Goal: Information Seeking & Learning: Learn about a topic

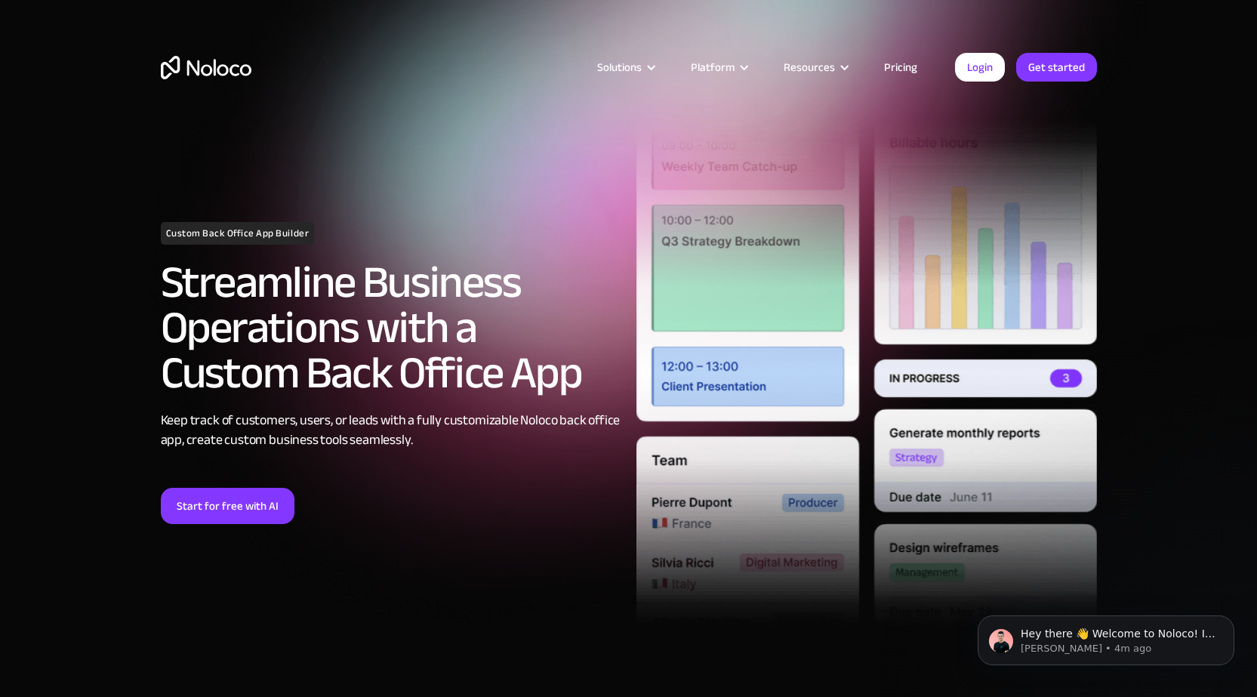
click at [396, 328] on h2 "Streamline Business Operations with a Custom Back Office App" at bounding box center [391, 328] width 461 height 136
click at [446, 357] on h2 "Streamline Business Operations with a Custom Back Office App" at bounding box center [391, 328] width 461 height 136
click at [469, 384] on h2 "Streamline Business Operations with a Custom Back Office App" at bounding box center [391, 328] width 461 height 136
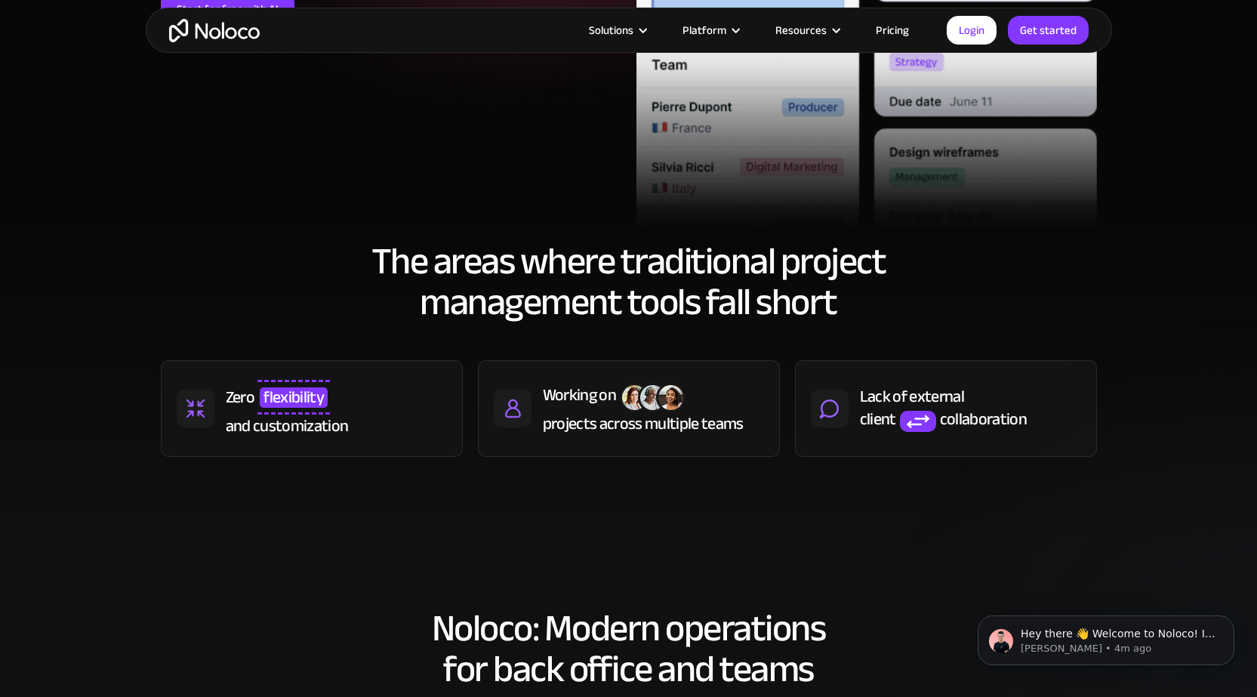
scroll to position [529, 0]
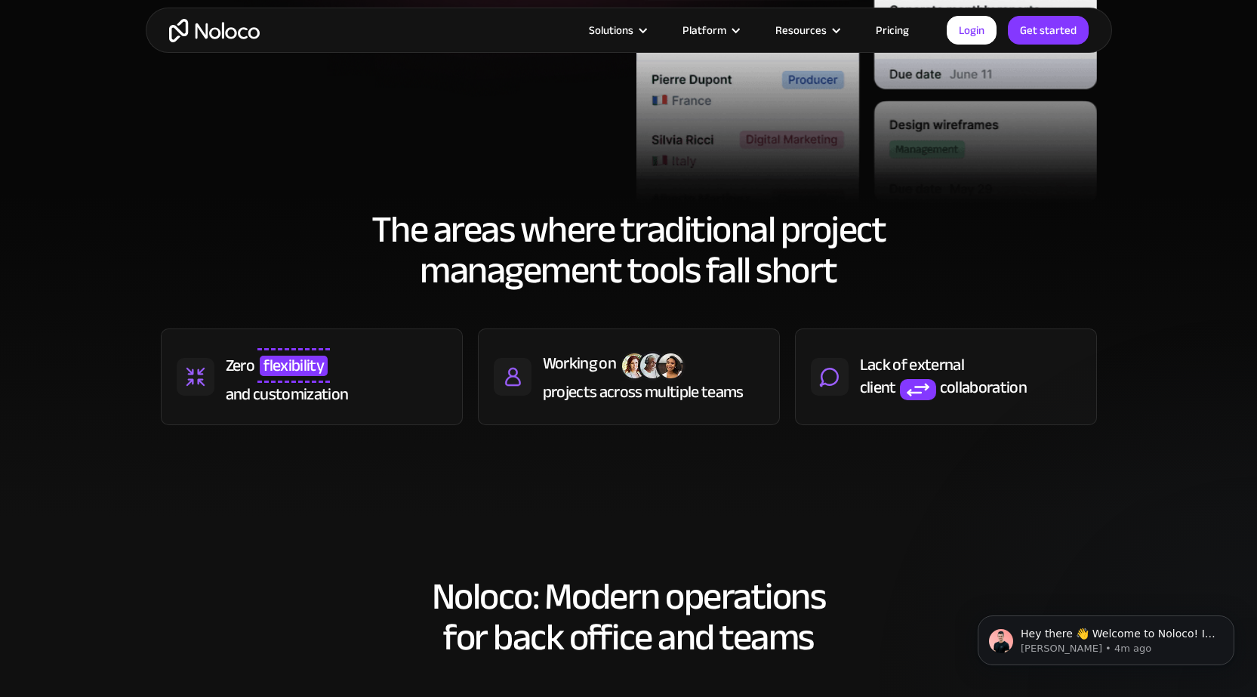
click at [474, 240] on h2 "The areas where traditional project management tools fall short" at bounding box center [629, 250] width 936 height 82
click at [690, 259] on h2 "The areas where traditional project management tools fall short" at bounding box center [629, 250] width 936 height 82
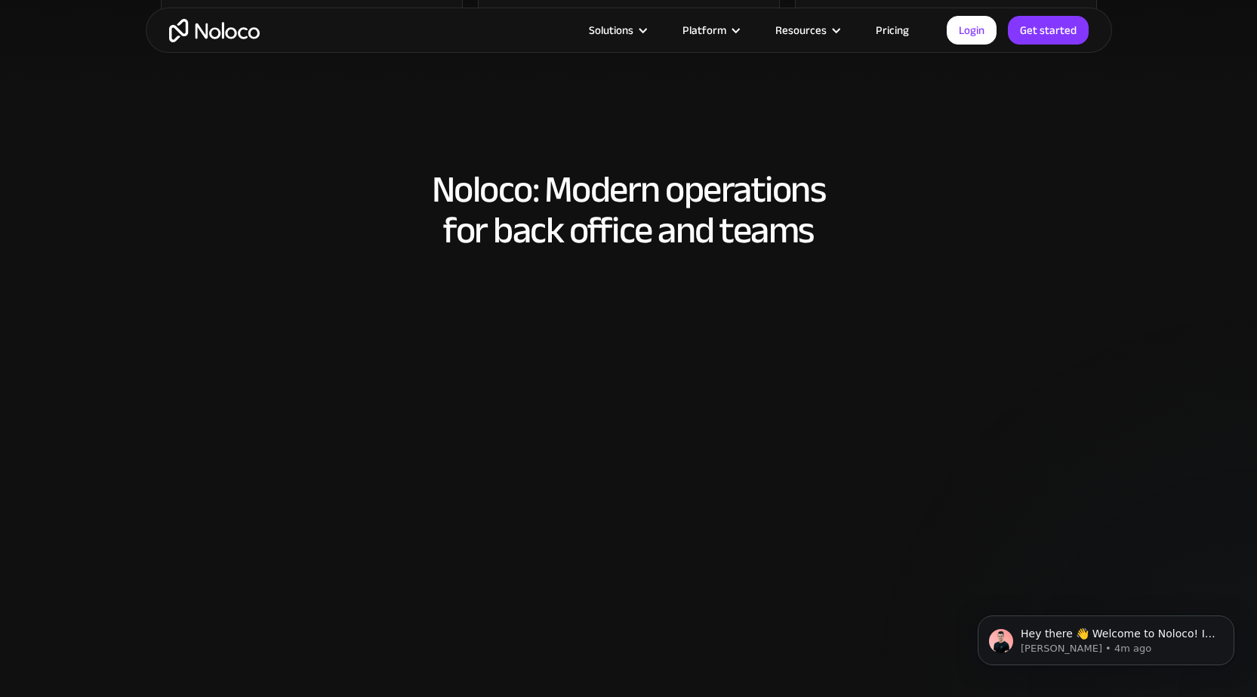
scroll to position [982, 0]
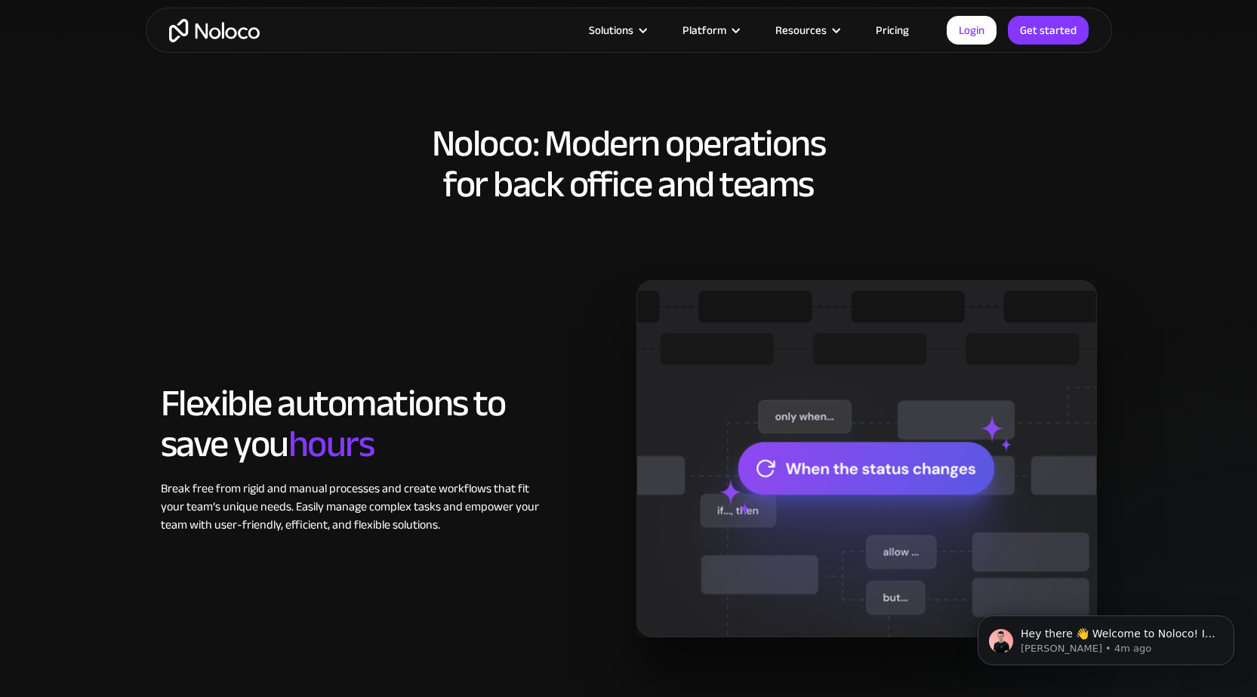
click at [448, 453] on h2 "Flexible automations to save you hours" at bounding box center [351, 424] width 381 height 82
click at [319, 421] on span "hours" at bounding box center [331, 444] width 86 height 71
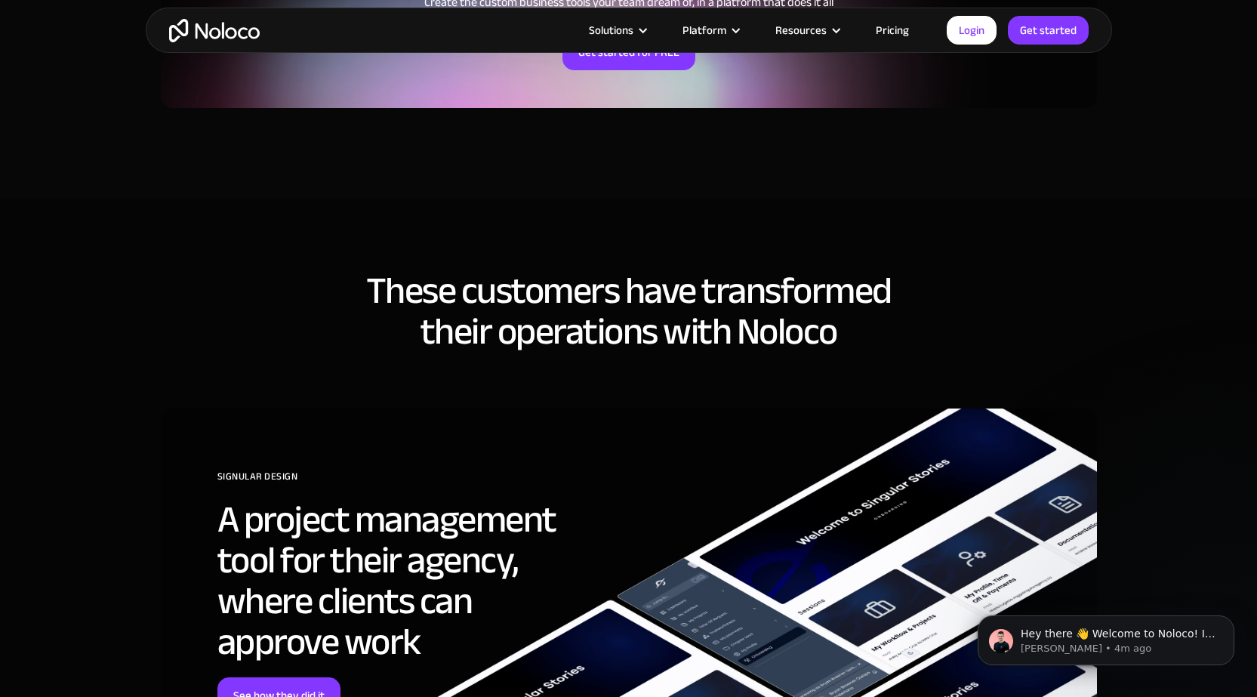
scroll to position [3625, 0]
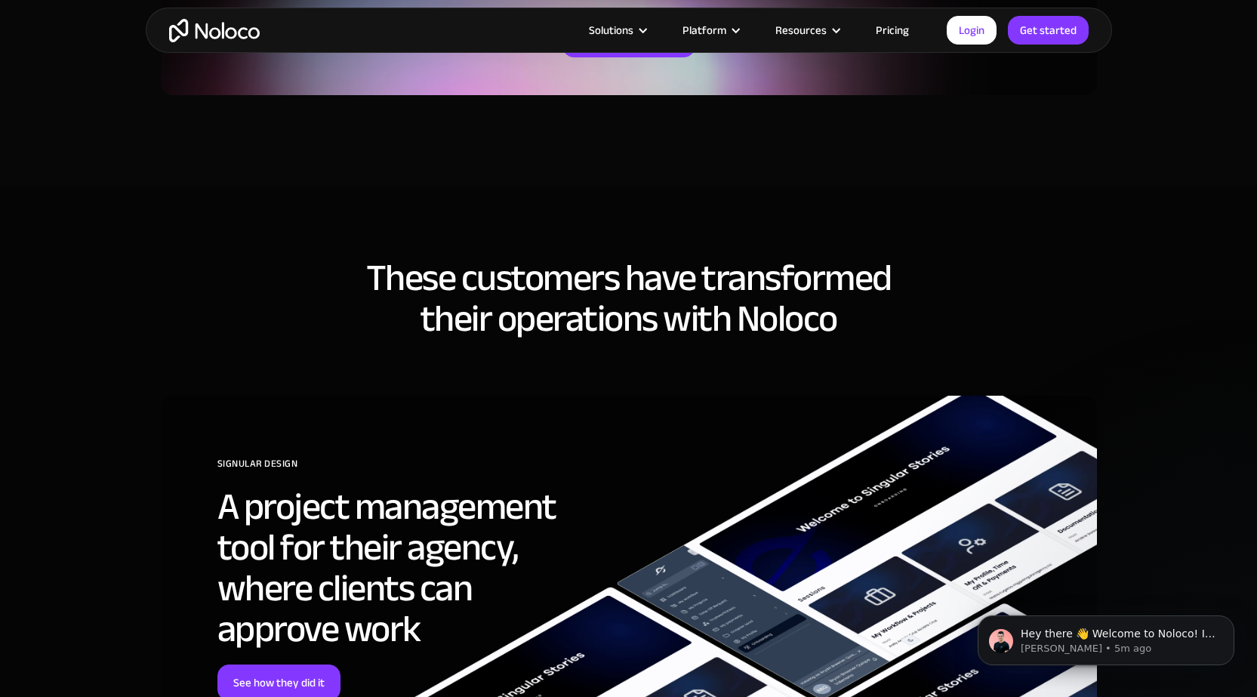
click at [560, 339] on h2 "These customers have transformed their operations with Noloco" at bounding box center [629, 299] width 936 height 82
click at [693, 334] on h2 "These customers have transformed their operations with Noloco" at bounding box center [629, 299] width 936 height 82
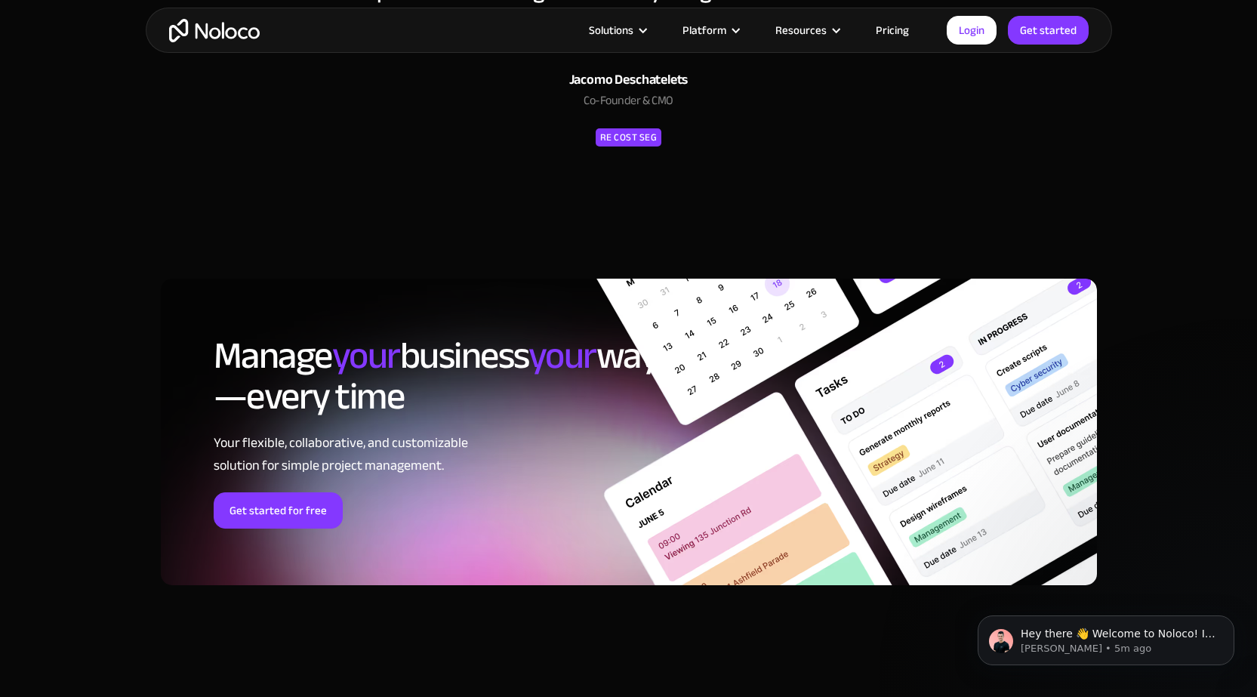
scroll to position [6041, 0]
